Goal: Find specific page/section: Find specific page/section

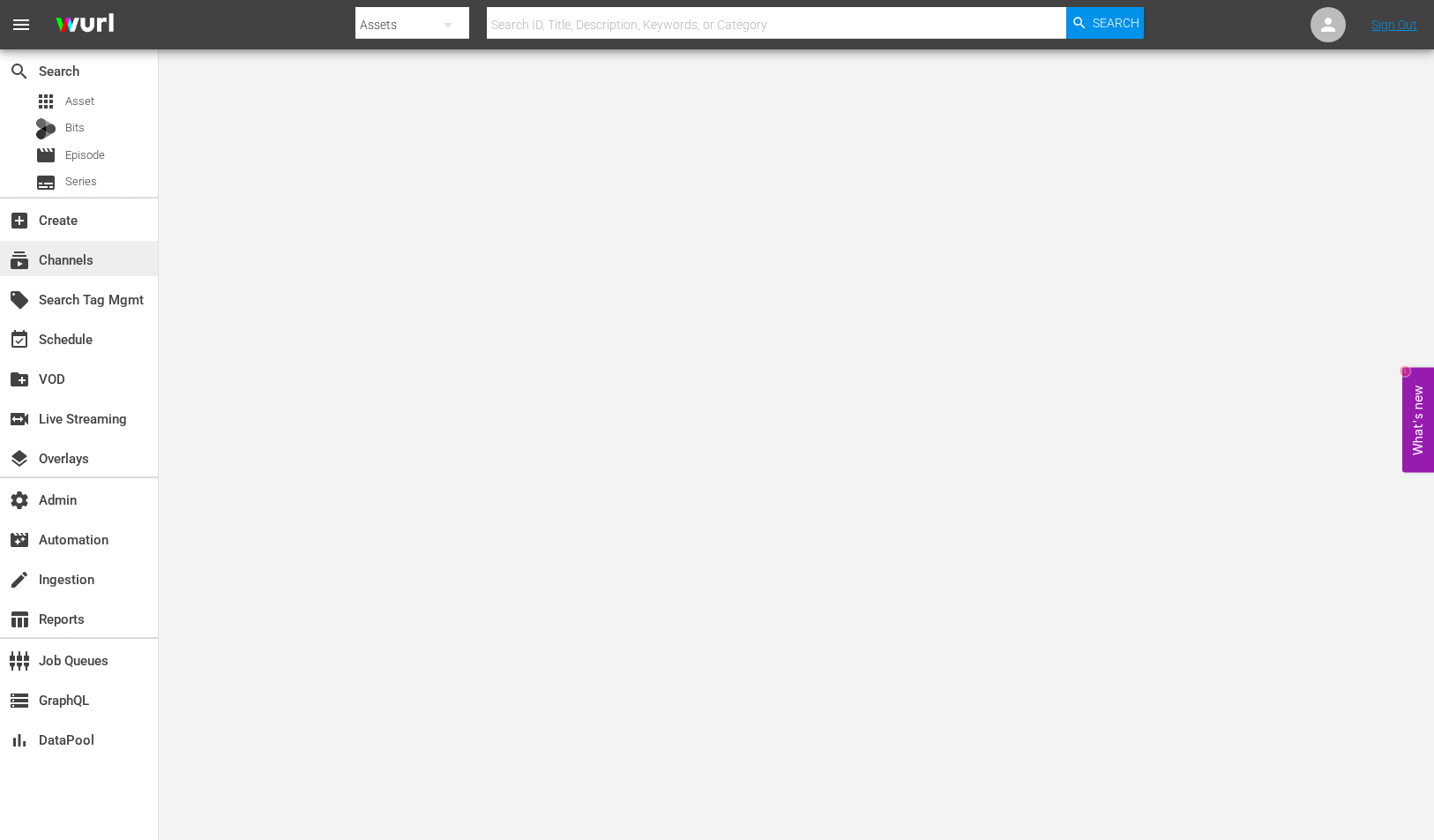
click at [74, 253] on div "subscriptions Channels" at bounding box center [49, 257] width 99 height 16
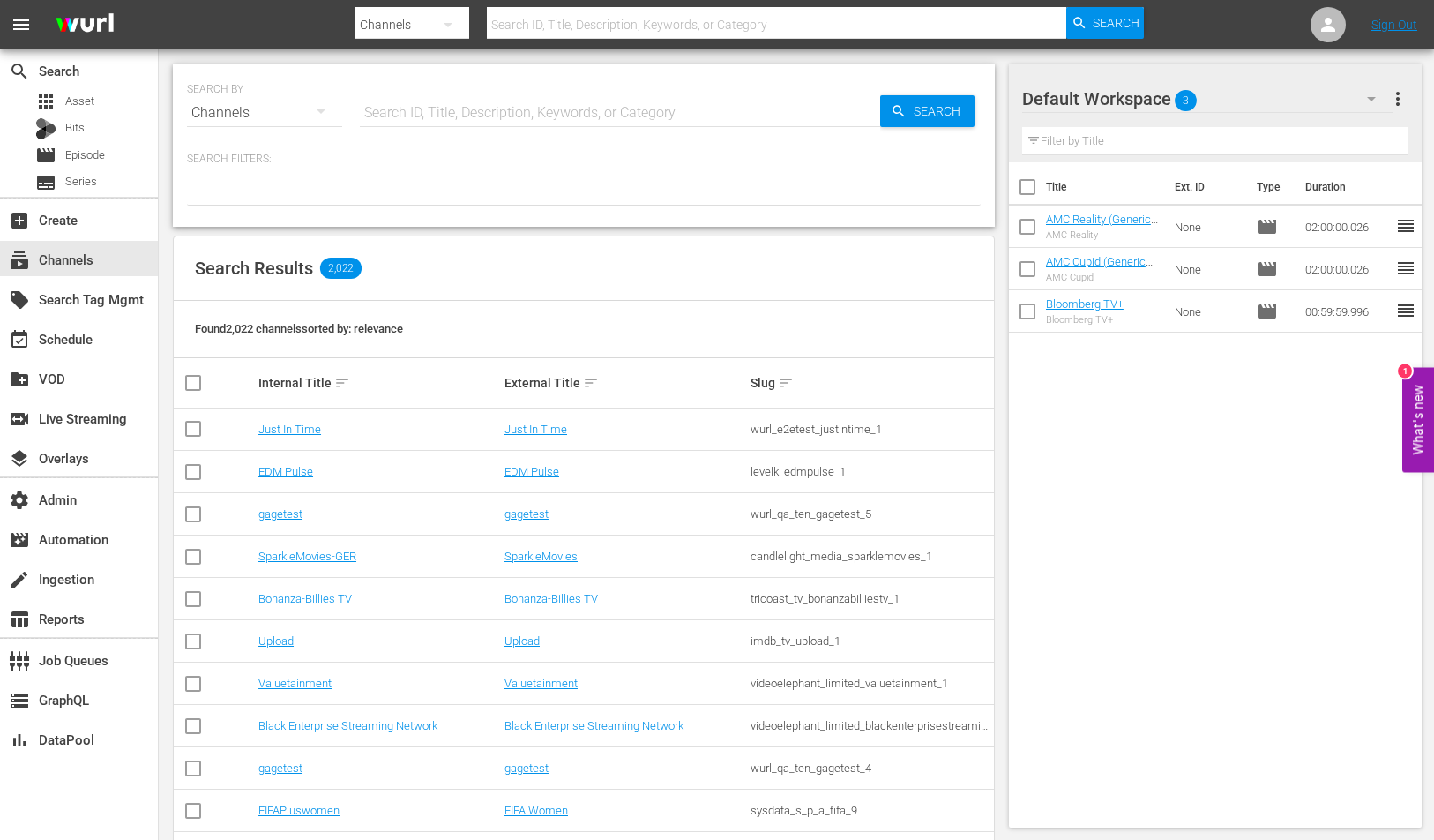
click at [587, 7] on input "text" at bounding box center [777, 25] width 580 height 42
paste input "qvc_hsn_qvcsthebigdish_1"
type input "qvc_hsn_qvcsthebigdish_1"
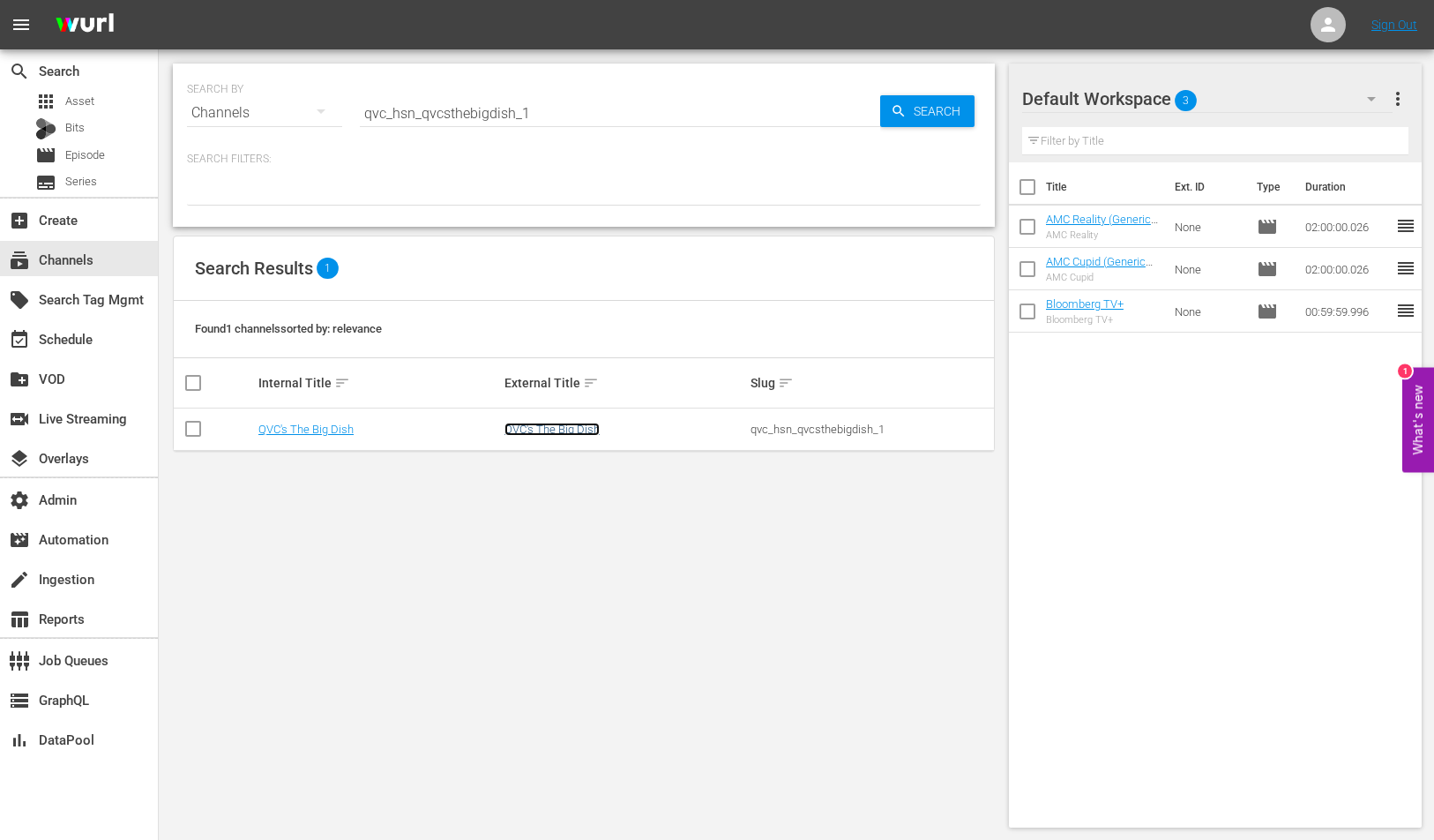
click at [537, 425] on link "QVC's The Big Dish" at bounding box center [552, 428] width 96 height 13
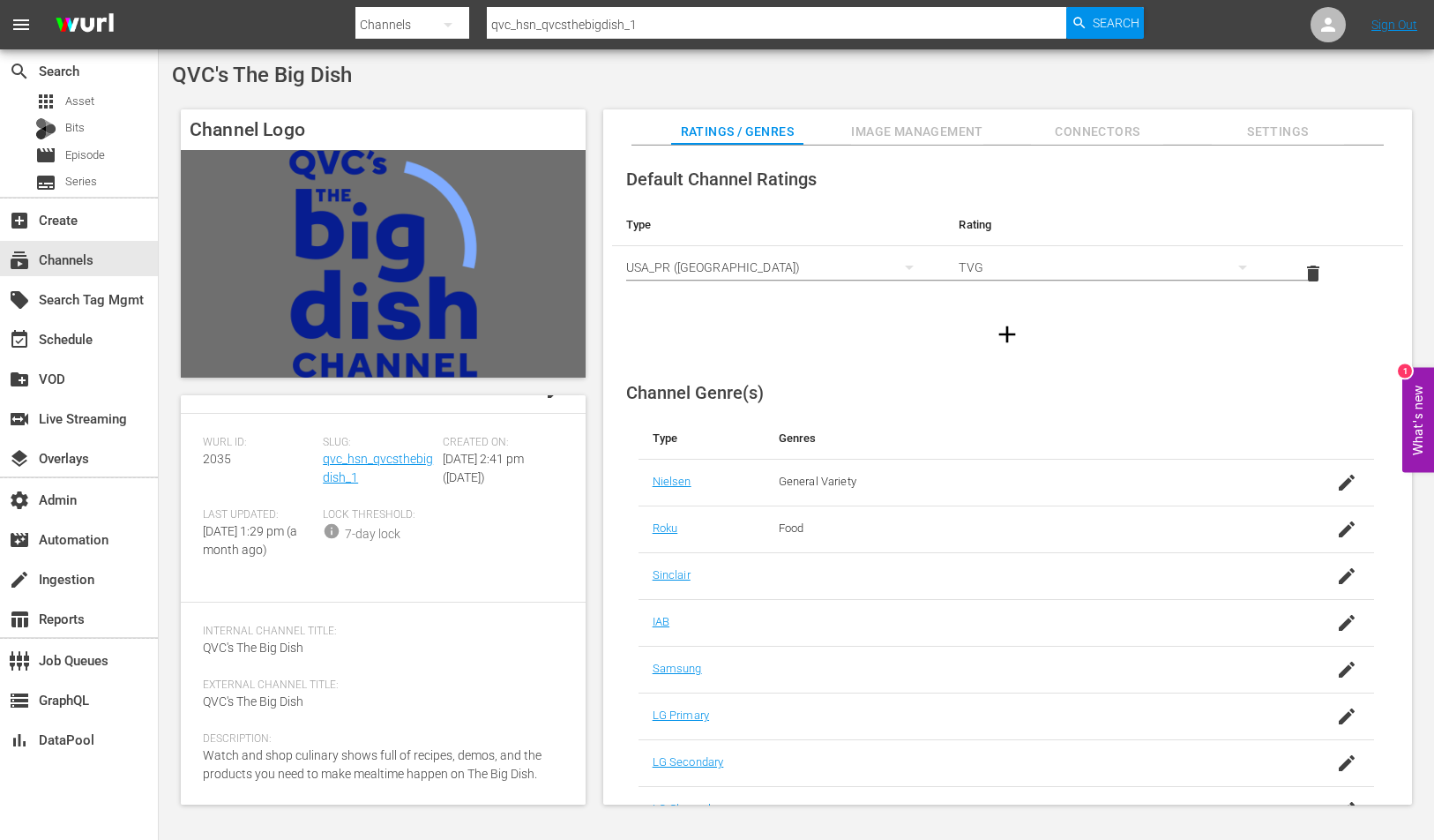
click at [938, 124] on span "Image Management" at bounding box center [917, 132] width 133 height 22
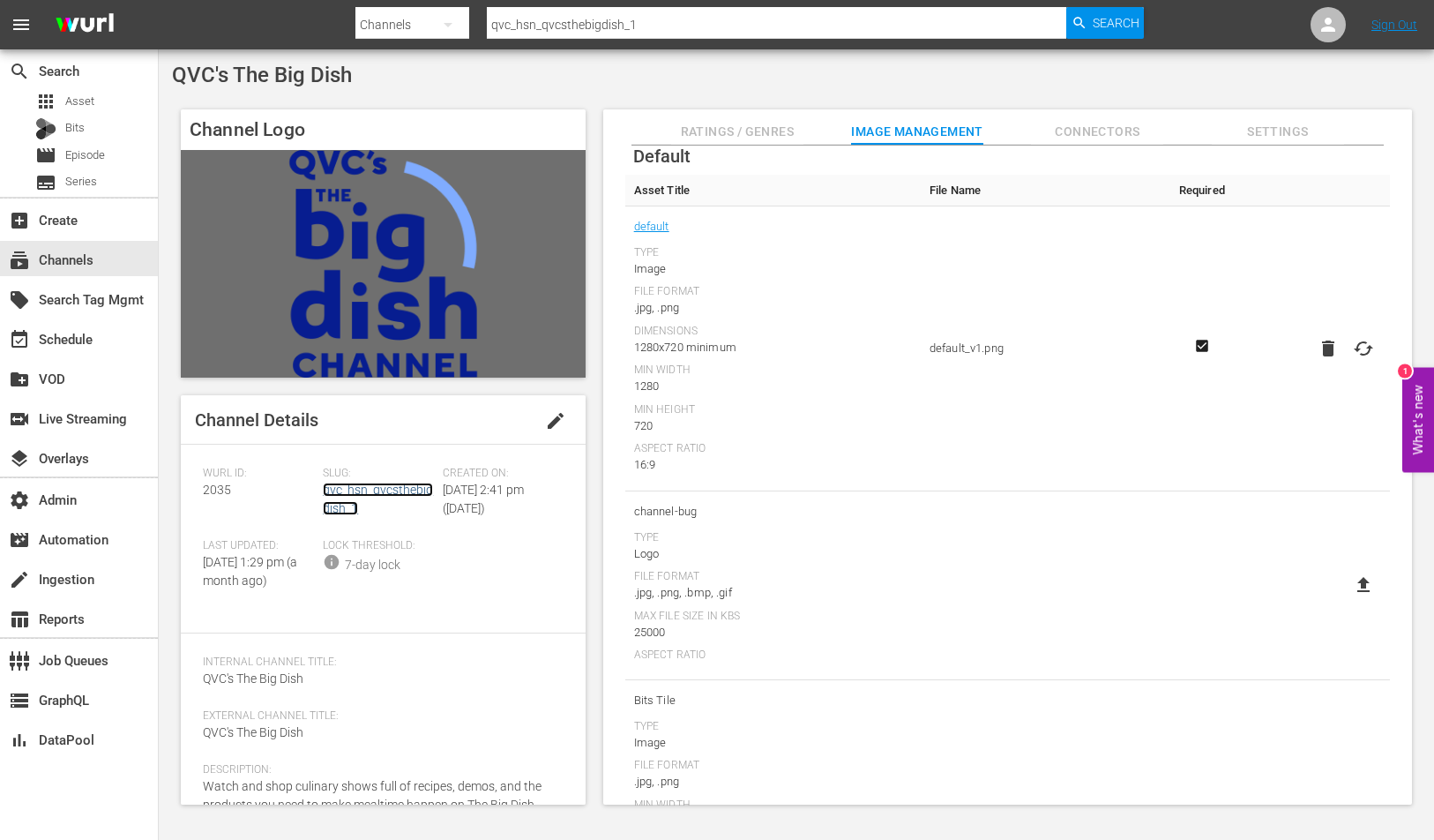
click at [413, 482] on link "qvc_hsn_qvcsthebigdish_1" at bounding box center [378, 498] width 111 height 33
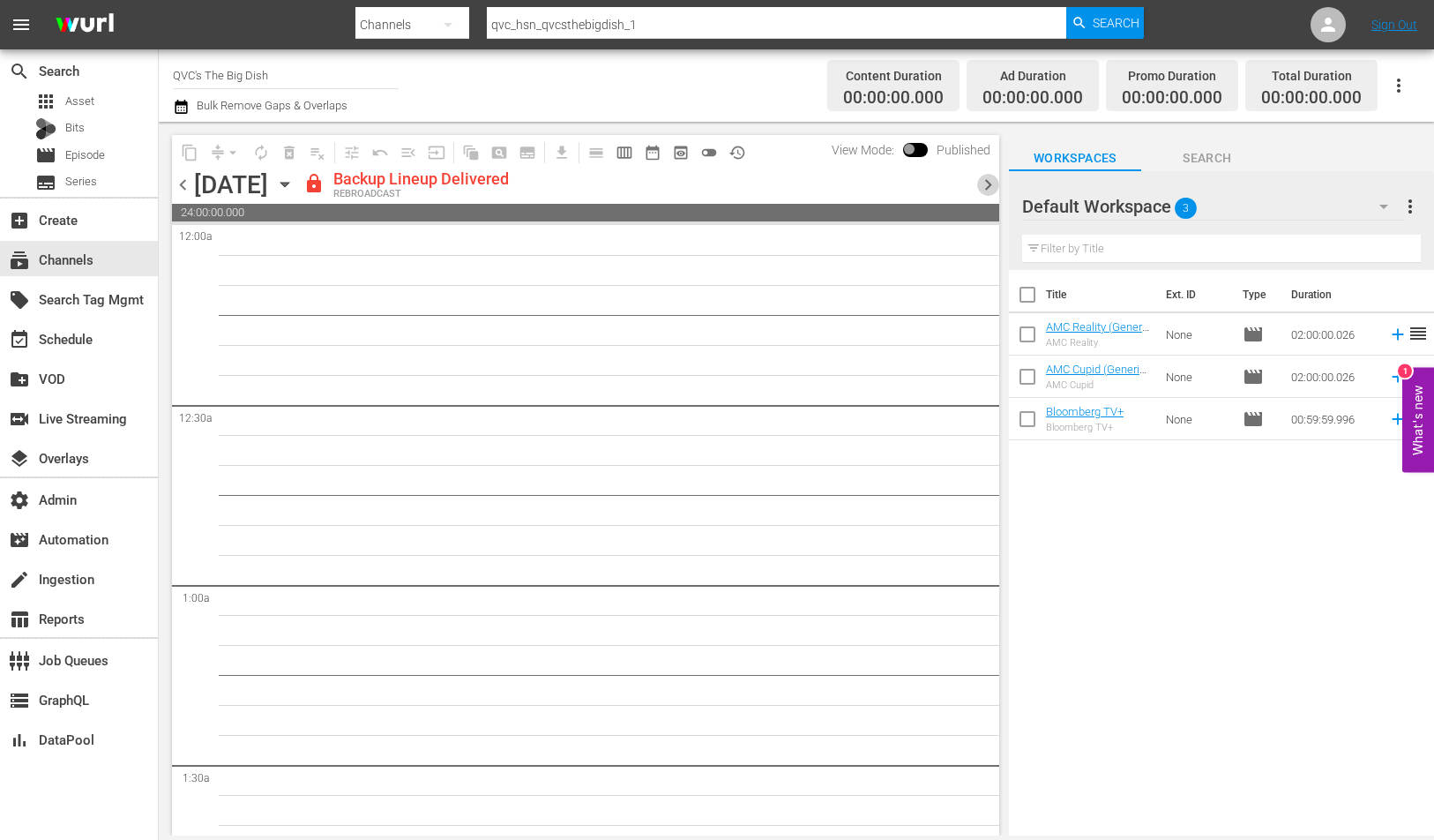
click at [982, 183] on span "chevron_right" at bounding box center [989, 184] width 22 height 22
click at [981, 183] on span "chevron_right" at bounding box center [989, 184] width 22 height 22
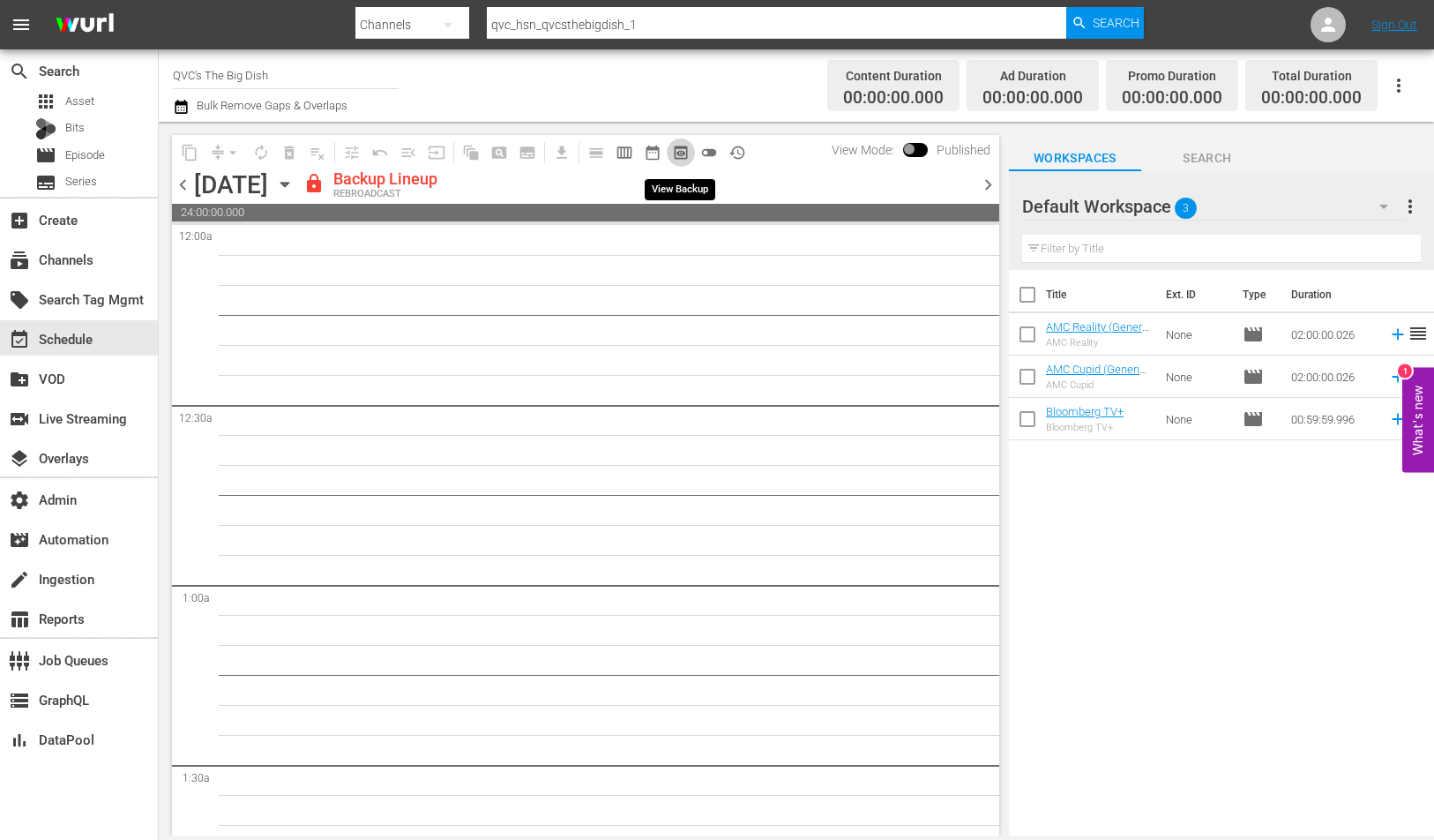
click at [686, 155] on span "preview_outlined" at bounding box center [682, 152] width 18 height 18
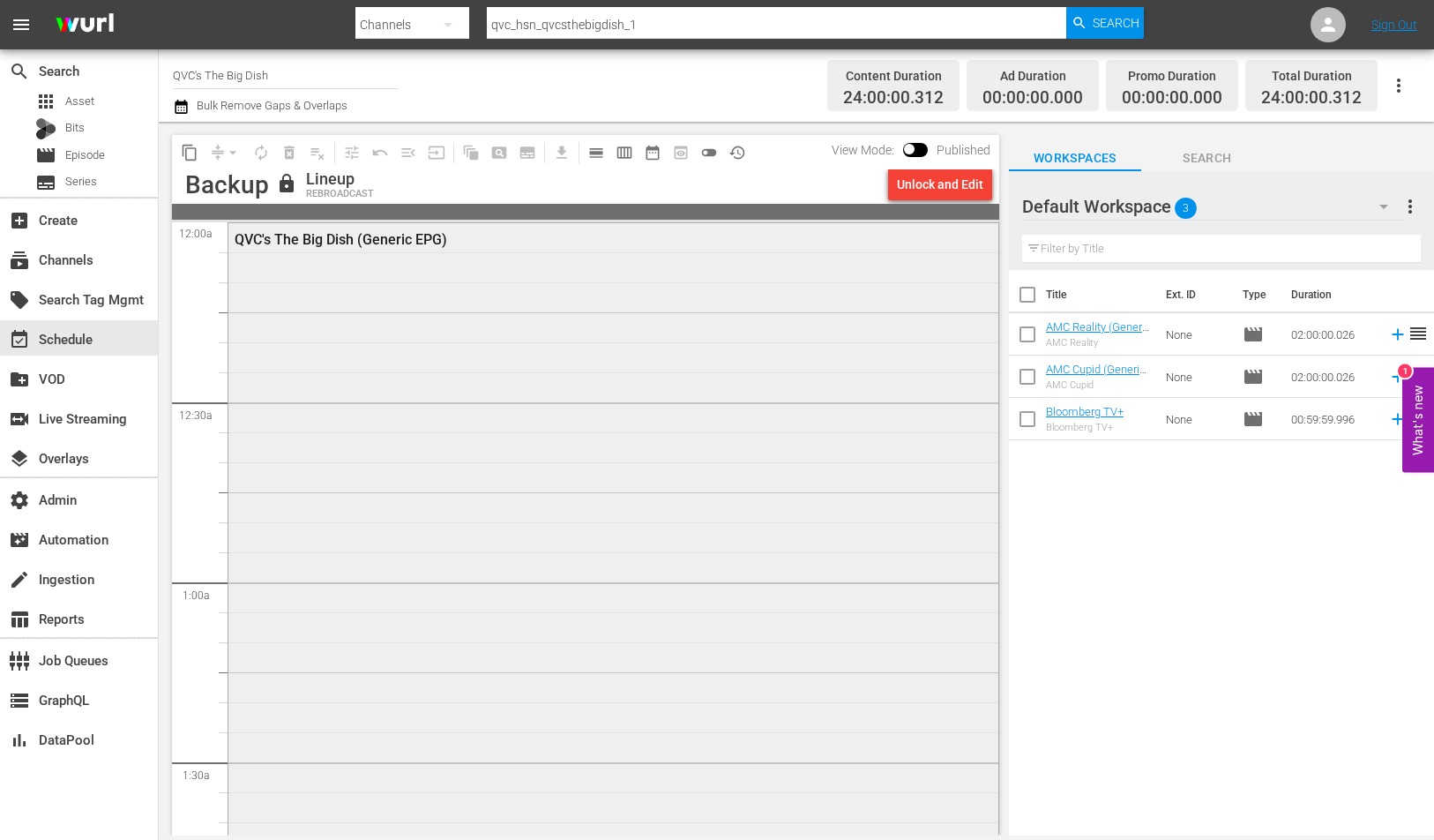
click at [573, 399] on div "QVC's The Big Dish (Generic EPG)" at bounding box center [613, 580] width 770 height 714
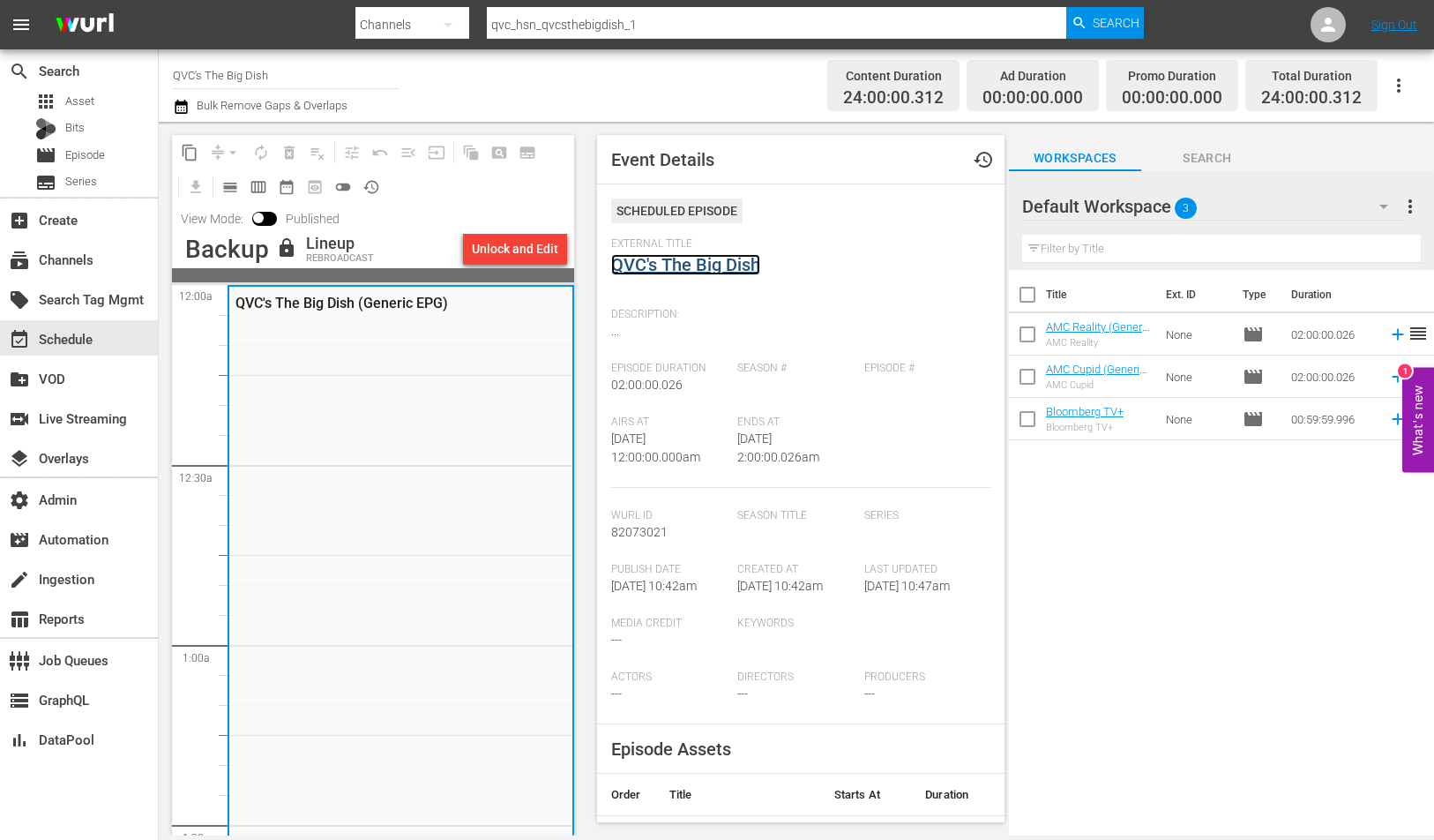
click at [732, 259] on link "QVC's The Big Dish" at bounding box center [686, 264] width 149 height 21
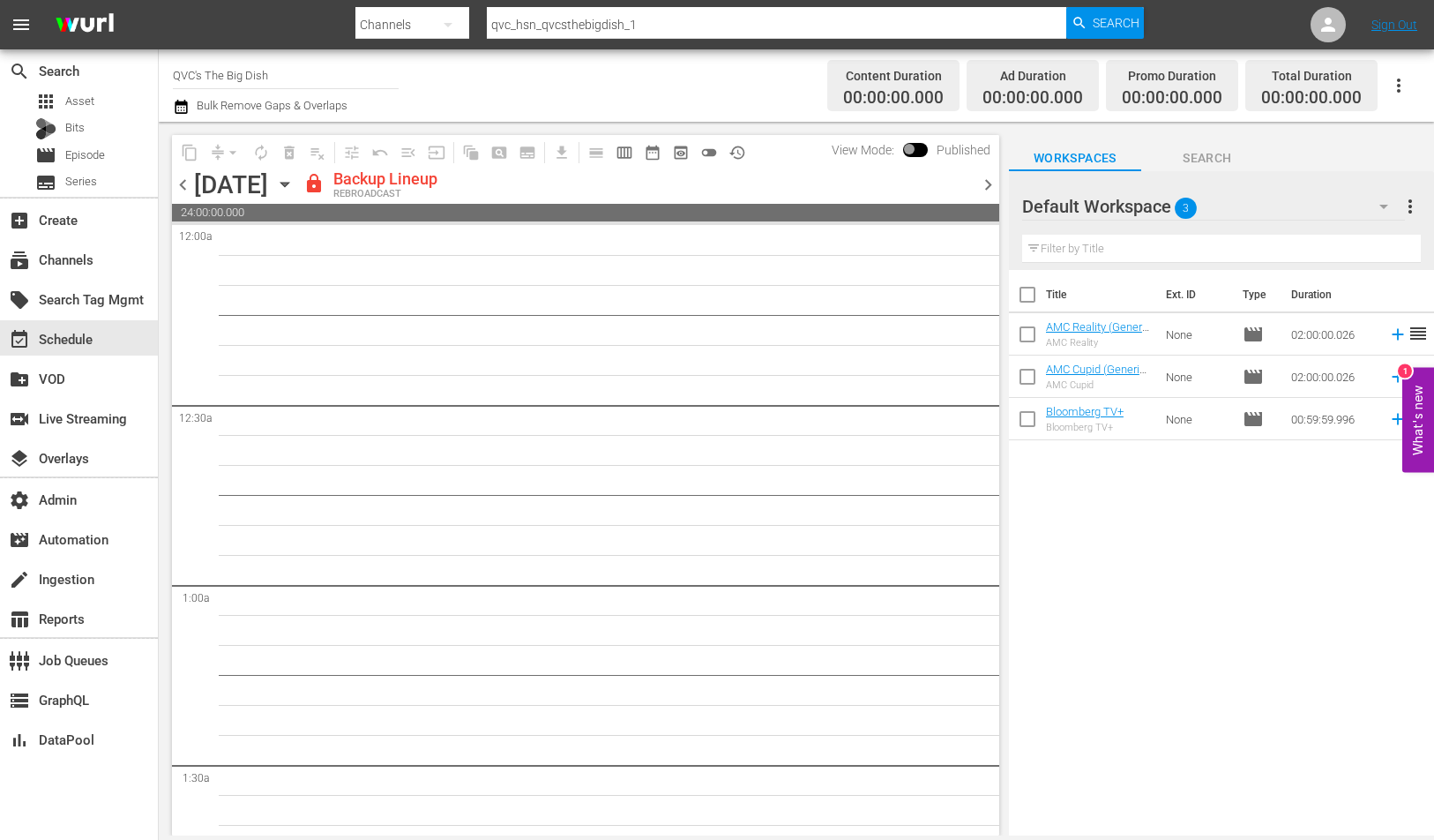
scroll to position [2, 0]
click at [115, 502] on div "settings Admin" at bounding box center [79, 497] width 157 height 35
